Goal: Use online tool/utility: Utilize a website feature to perform a specific function

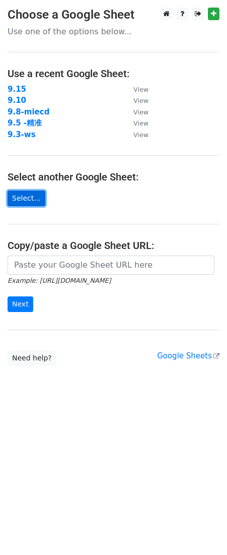
click at [31, 197] on link "Select..." at bounding box center [27, 198] width 38 height 16
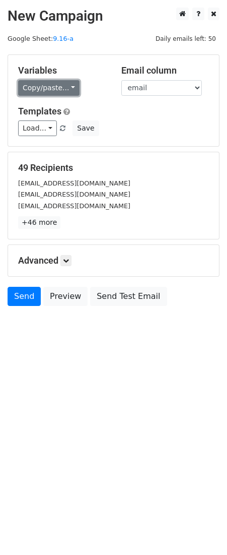
click at [41, 88] on link "Copy/paste..." at bounding box center [48, 88] width 61 height 16
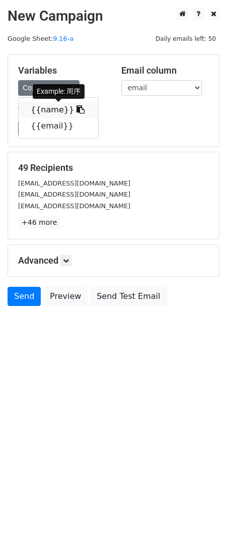
click at [44, 107] on link "{{name}}" at bounding box center [59, 110] width 80 height 16
